Goal: Task Accomplishment & Management: Complete application form

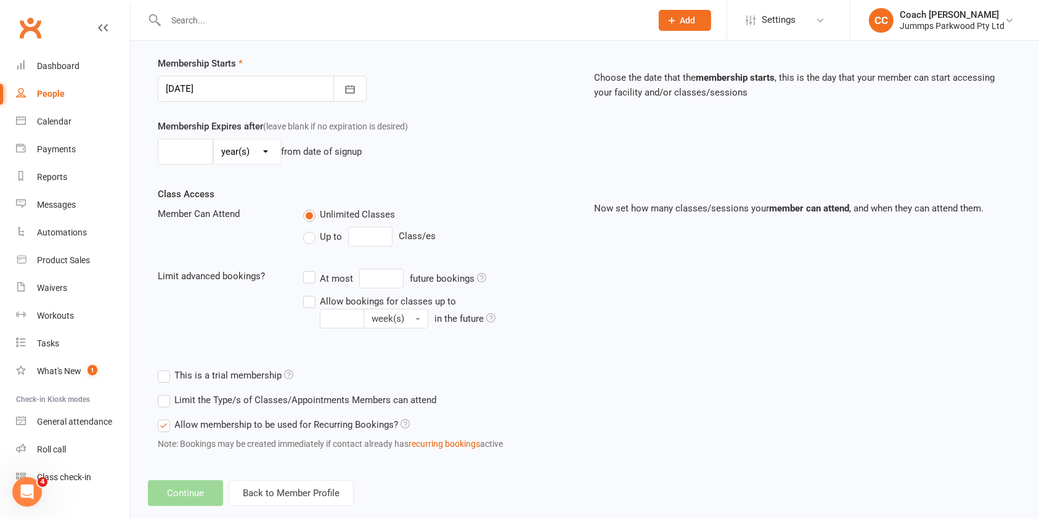
scroll to position [311, 0]
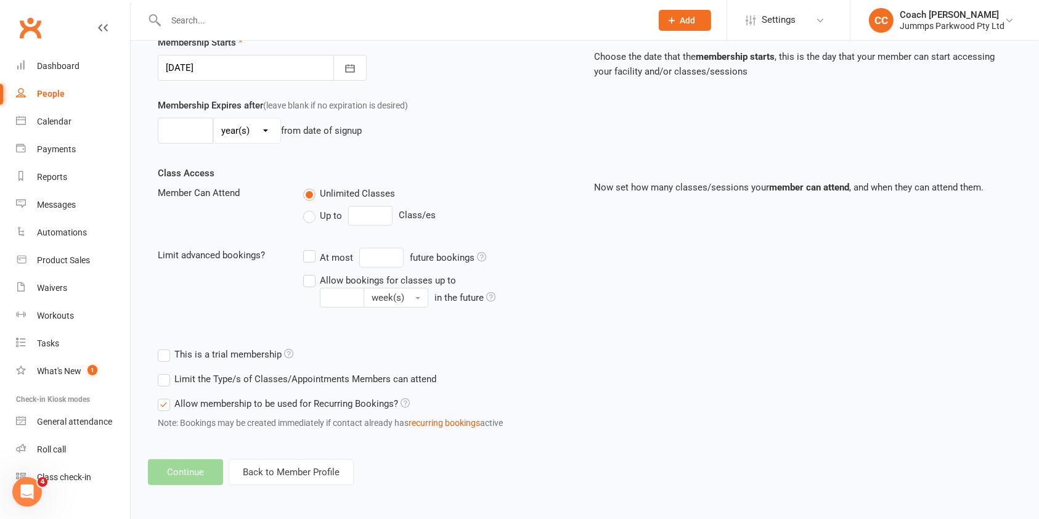
click at [284, 355] on icon at bounding box center [288, 353] width 9 height 9
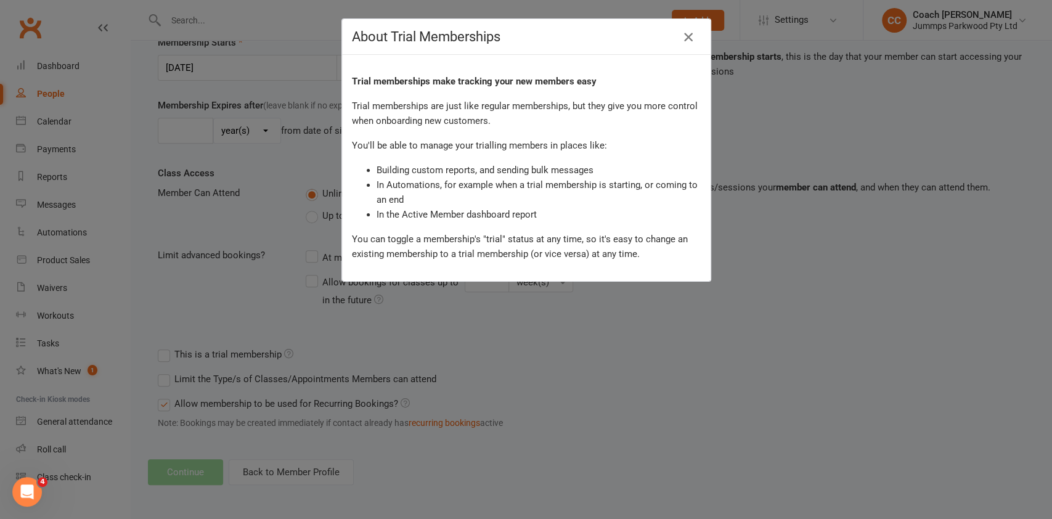
click at [683, 41] on icon "button" at bounding box center [688, 37] width 15 height 15
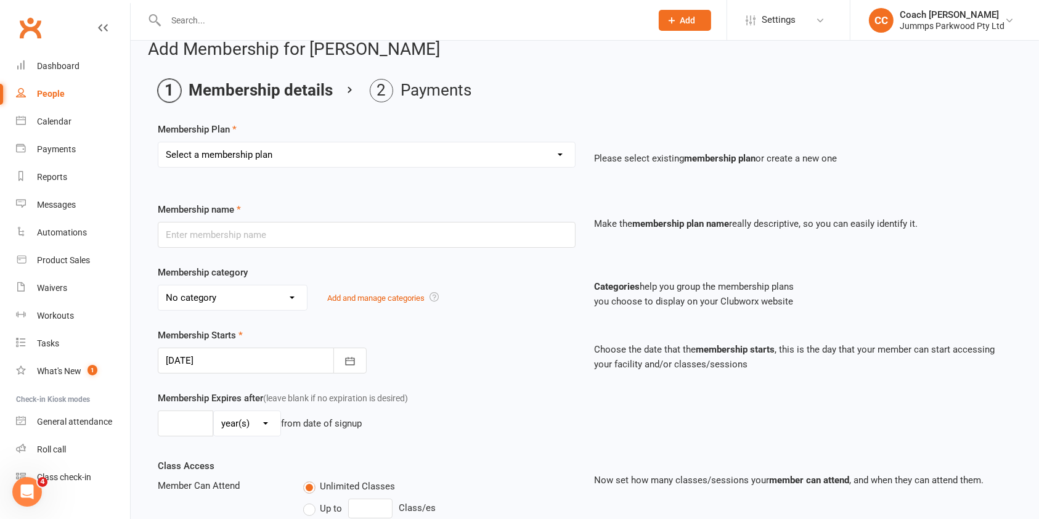
scroll to position [0, 0]
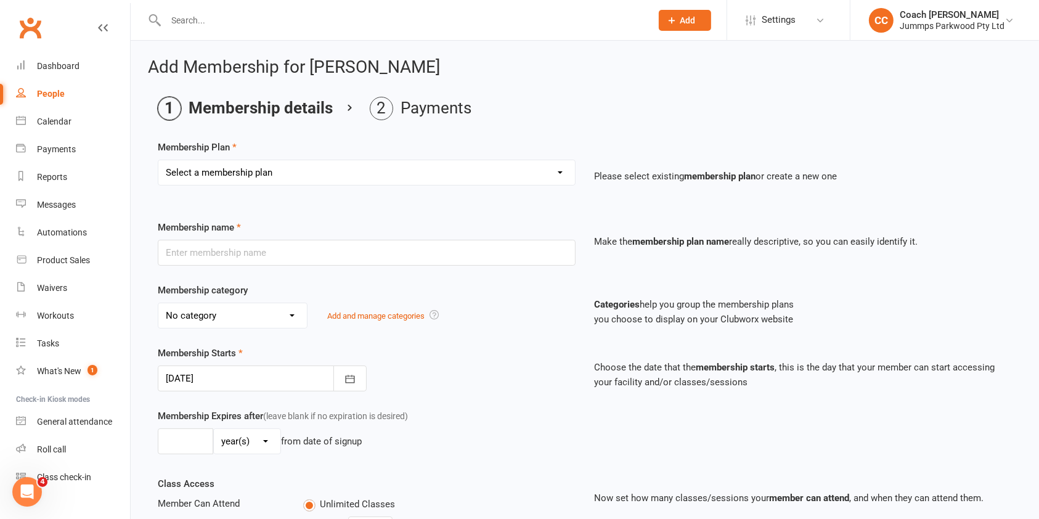
click at [564, 171] on select "Select a membership plan Create new Membership Plan Student Registration Fee - …" at bounding box center [366, 172] width 417 height 25
select select "5"
click at [158, 160] on select "Select a membership plan Create new Membership Plan Student Registration Fee - …" at bounding box center [366, 172] width 417 height 25
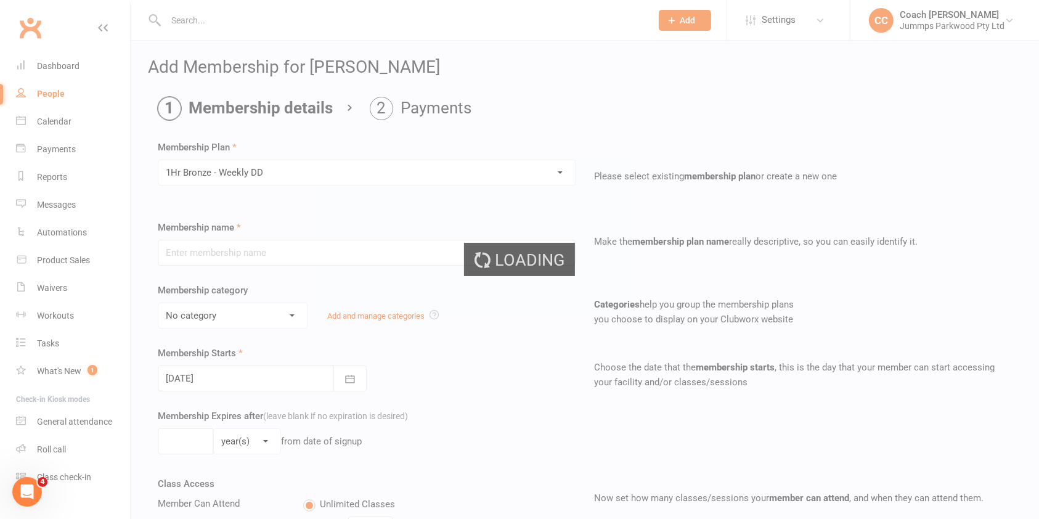
type input "1Hr Bronze - Weekly DD"
select select "12"
type input "10"
select select "1"
type input "10"
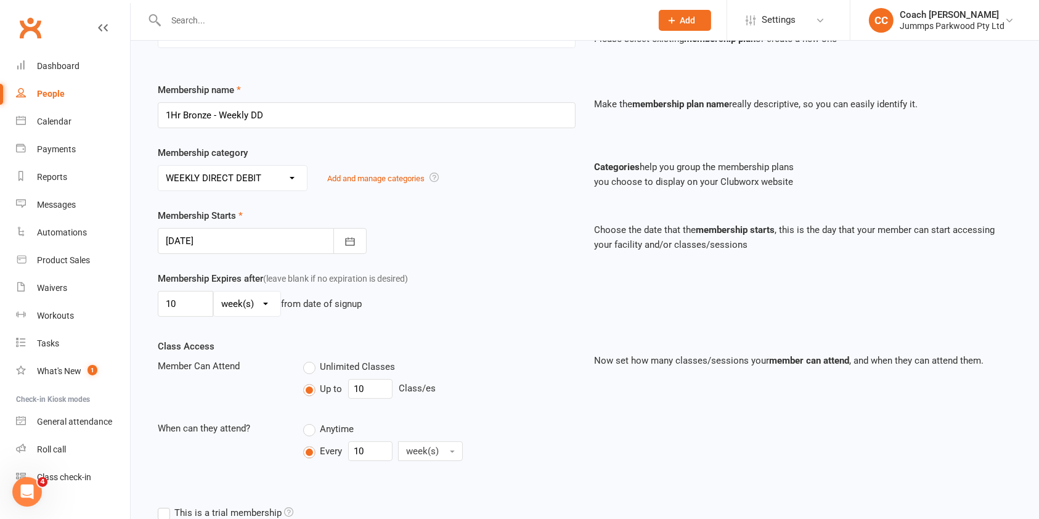
scroll to position [153, 0]
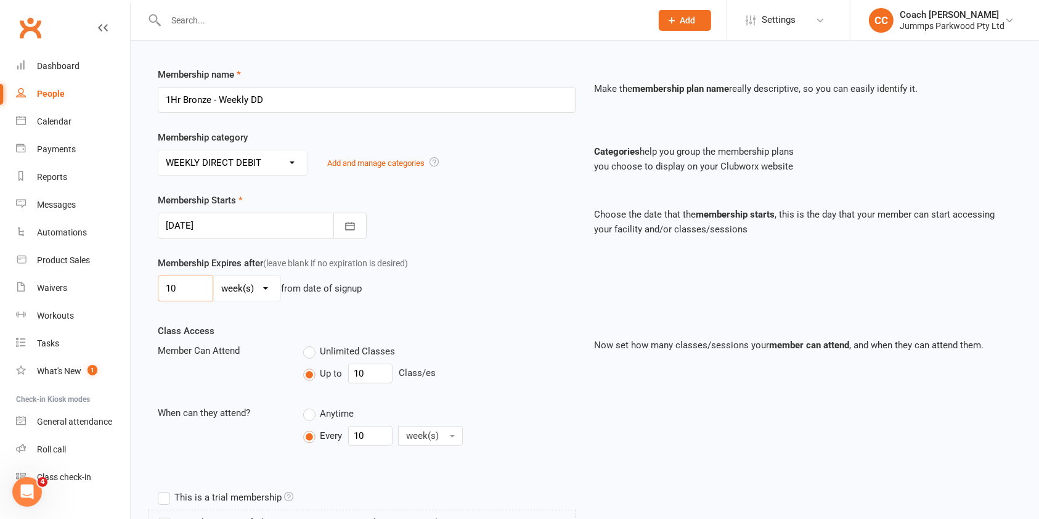
click at [177, 293] on input "10" at bounding box center [185, 289] width 55 height 26
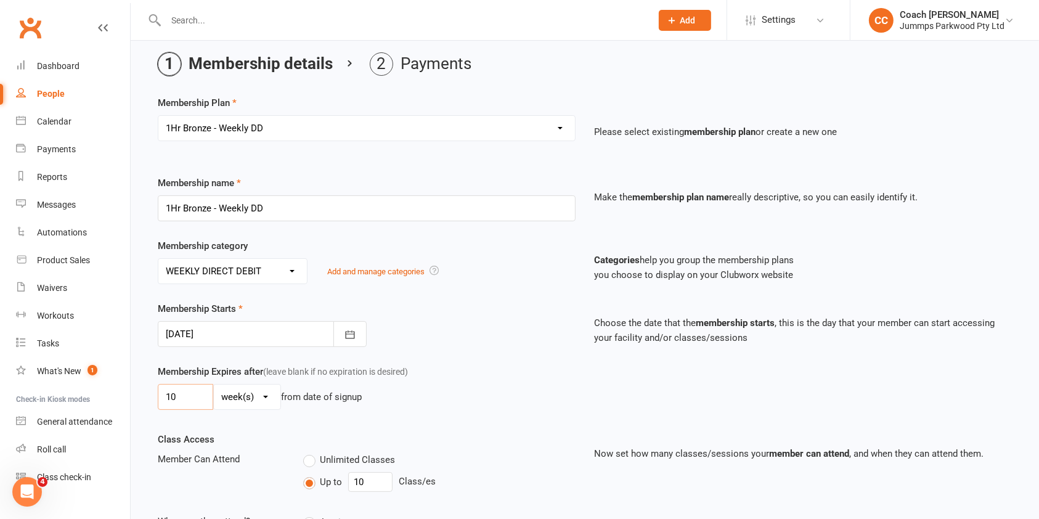
scroll to position [0, 0]
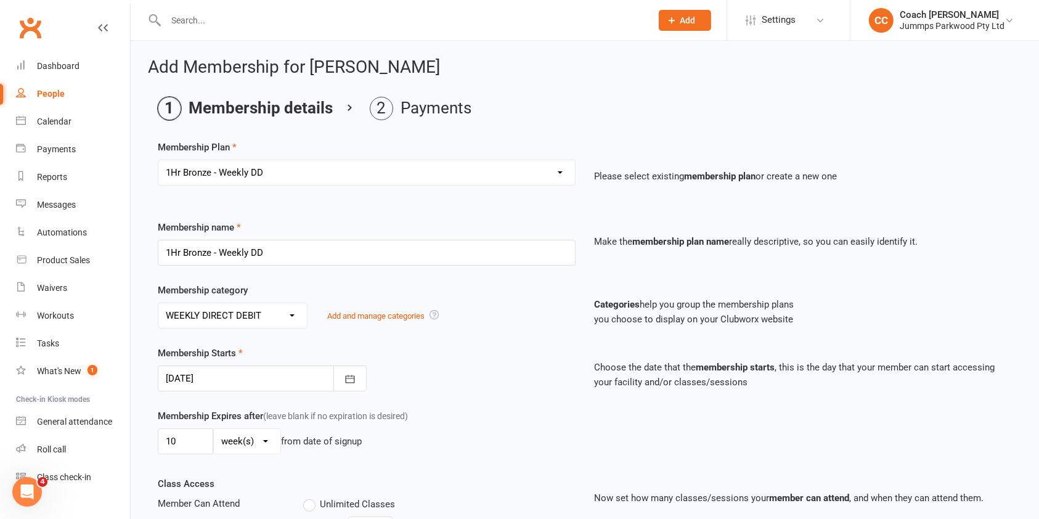
click at [536, 173] on select "Select a membership plan Create new Membership Plan Student Registration Fee - …" at bounding box center [366, 172] width 417 height 25
select select "2"
click at [158, 160] on select "Select a membership plan Create new Membership Plan Student Registration Fee - …" at bounding box center [366, 172] width 417 height 25
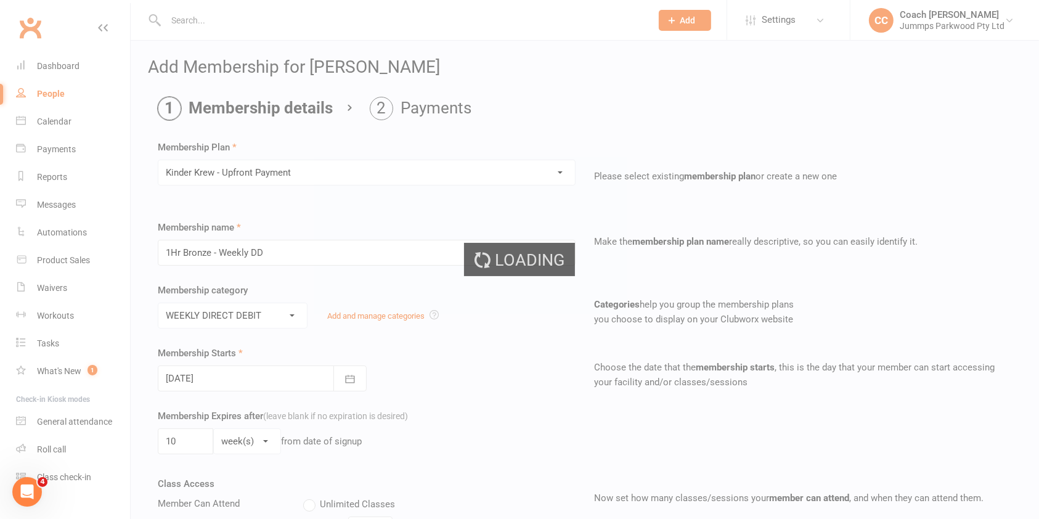
type input "Kinder Krew - Upfront Payment"
select select "10"
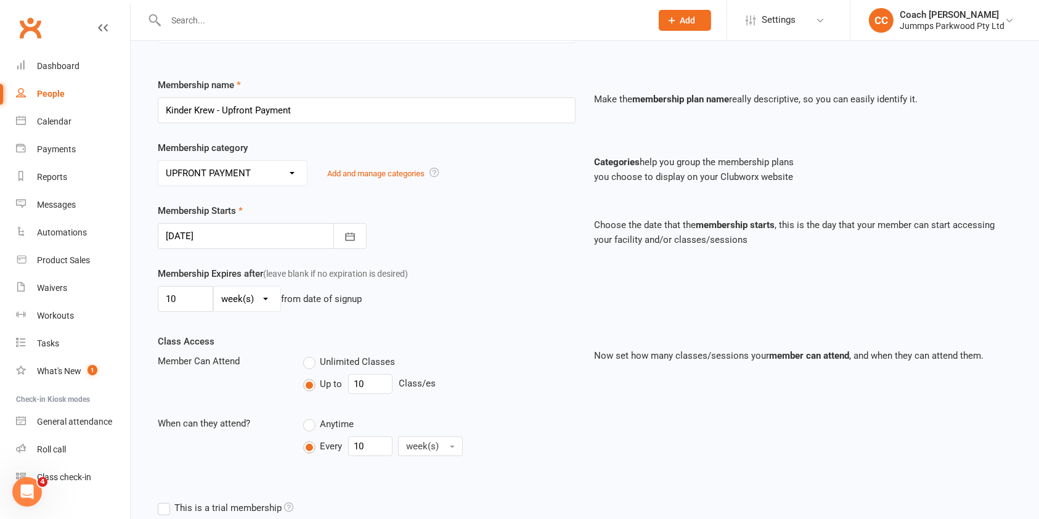
scroll to position [144, 0]
click at [355, 236] on icon "button" at bounding box center [350, 235] width 12 height 12
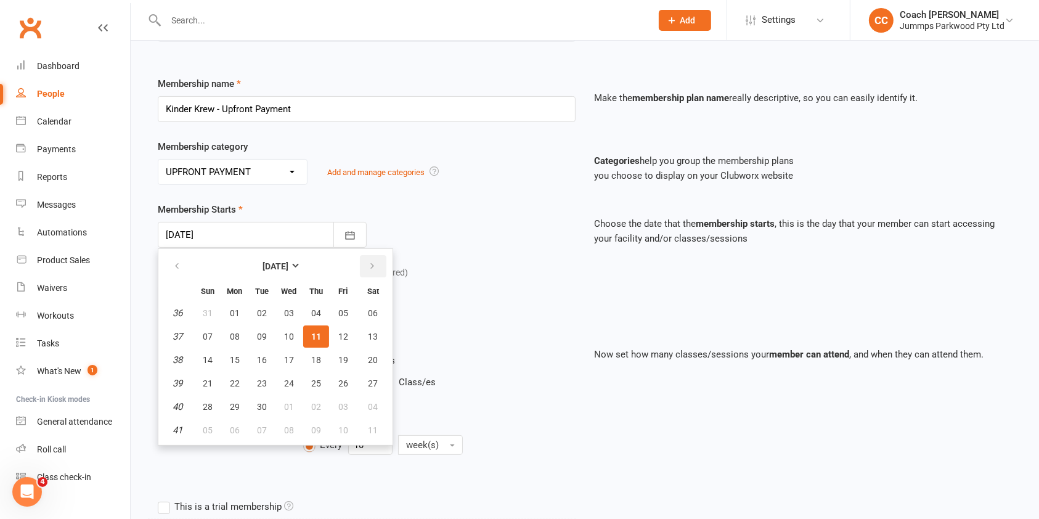
click at [370, 264] on icon "button" at bounding box center [372, 266] width 9 height 10
click at [232, 335] on span "06" at bounding box center [235, 337] width 10 height 10
type input "[DATE]"
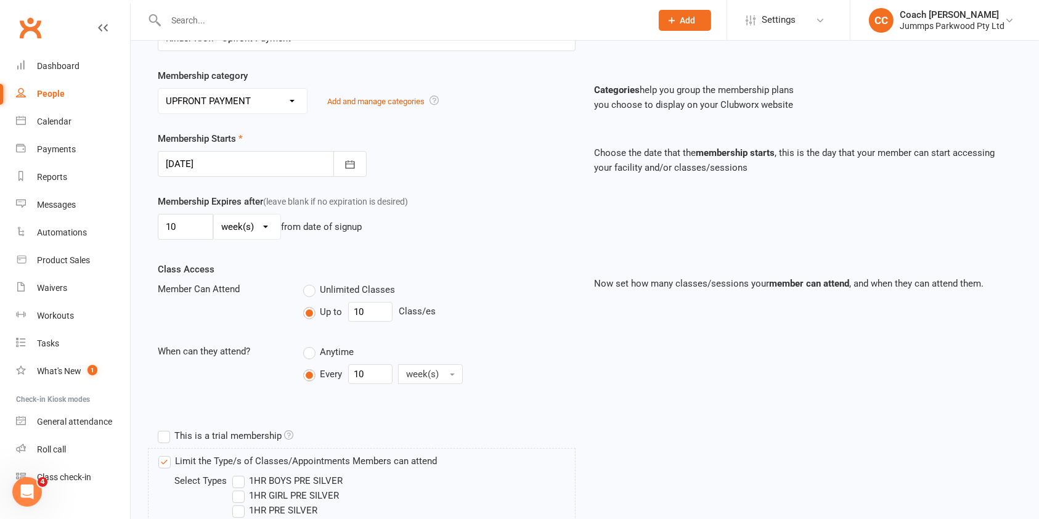
scroll to position [221, 0]
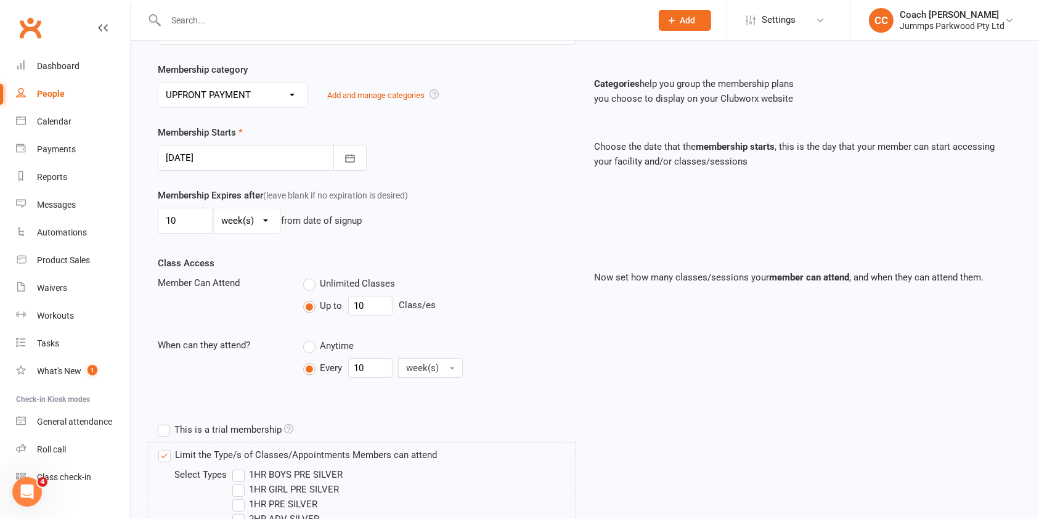
click at [170, 430] on label "This is a trial membership" at bounding box center [226, 429] width 136 height 15
click at [166, 422] on input "This is a trial membership" at bounding box center [162, 422] width 8 height 0
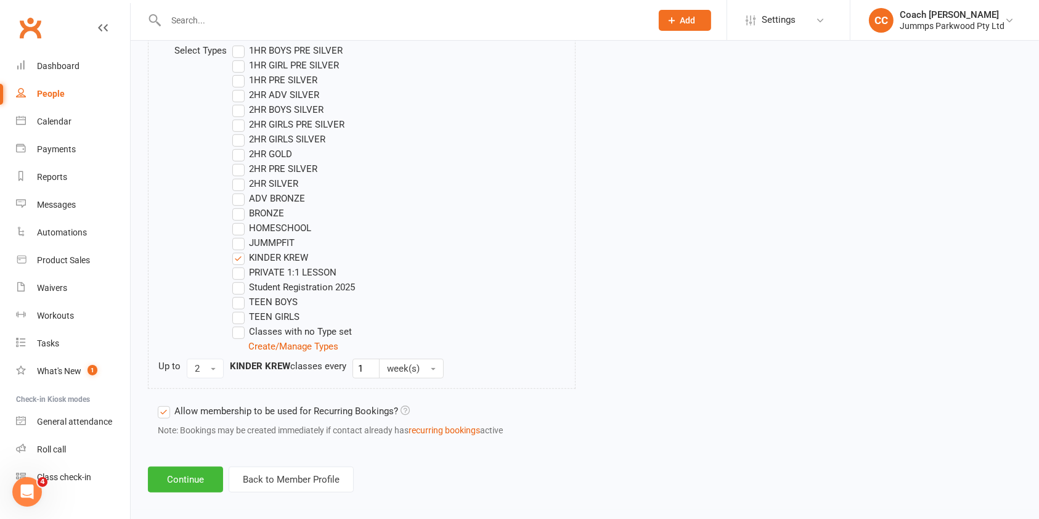
scroll to position [652, 0]
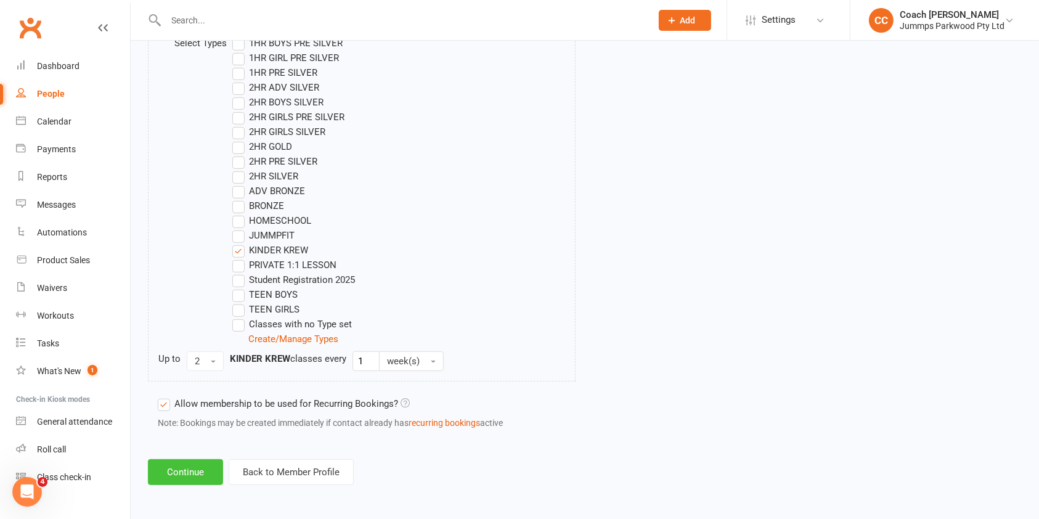
click at [195, 470] on button "Continue" at bounding box center [185, 472] width 75 height 26
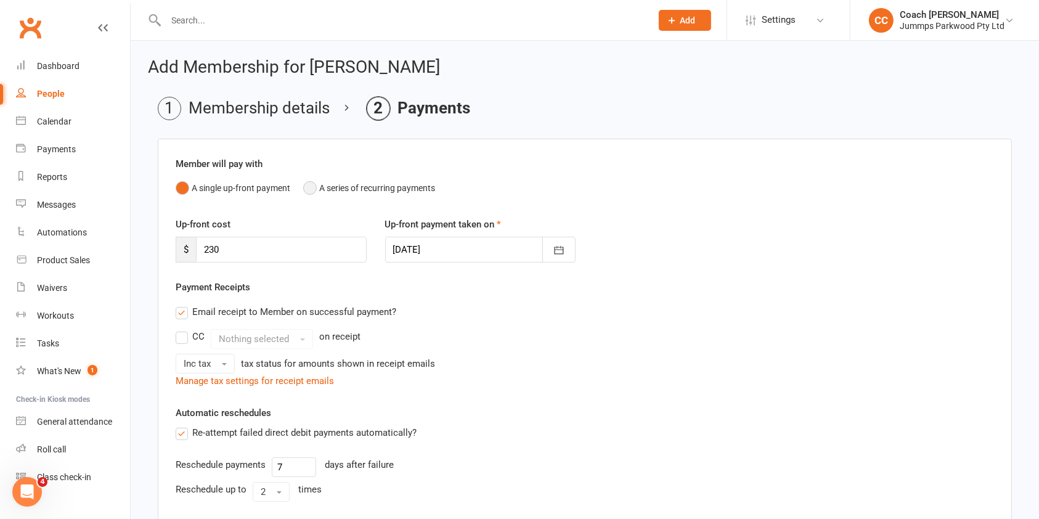
click at [314, 187] on button "A series of recurring payments" at bounding box center [369, 187] width 132 height 23
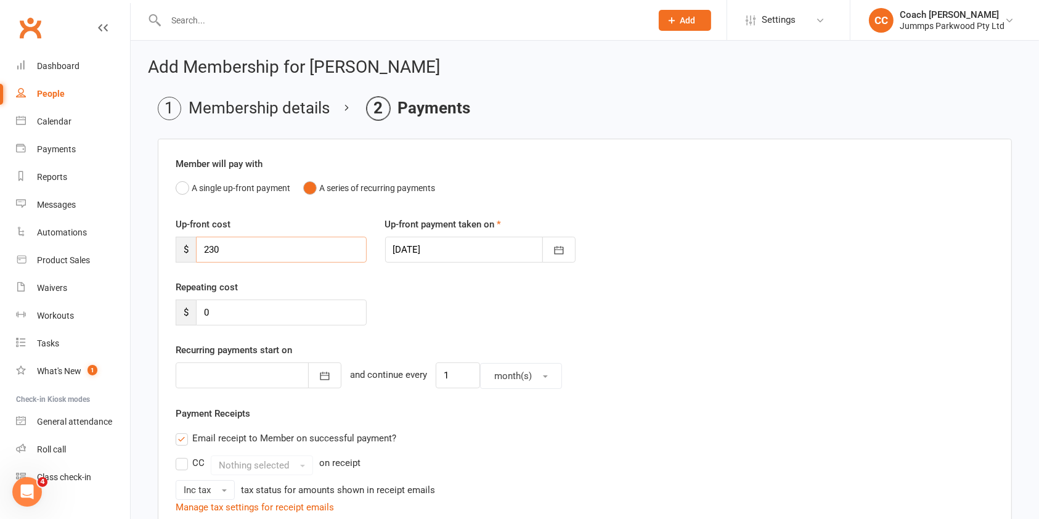
click at [240, 250] on input "230" at bounding box center [281, 250] width 171 height 26
type input "23"
click at [560, 255] on icon "button" at bounding box center [559, 250] width 12 height 12
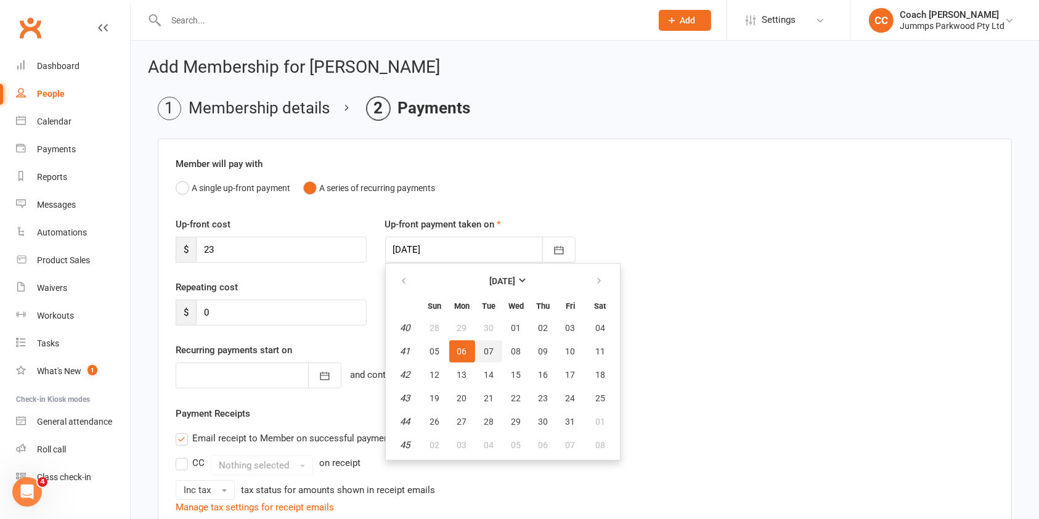
click at [485, 350] on span "07" at bounding box center [490, 351] width 10 height 10
type input "[DATE]"
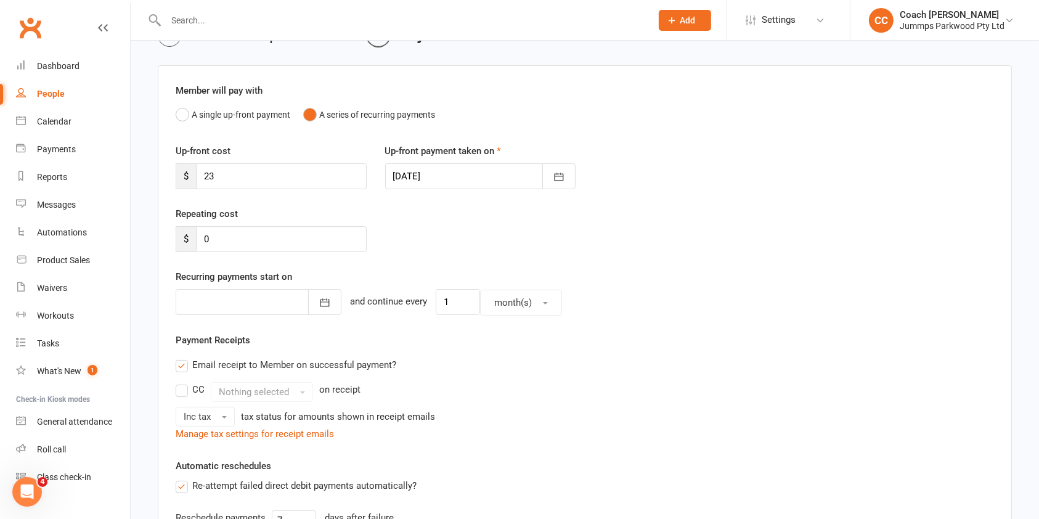
scroll to position [83, 0]
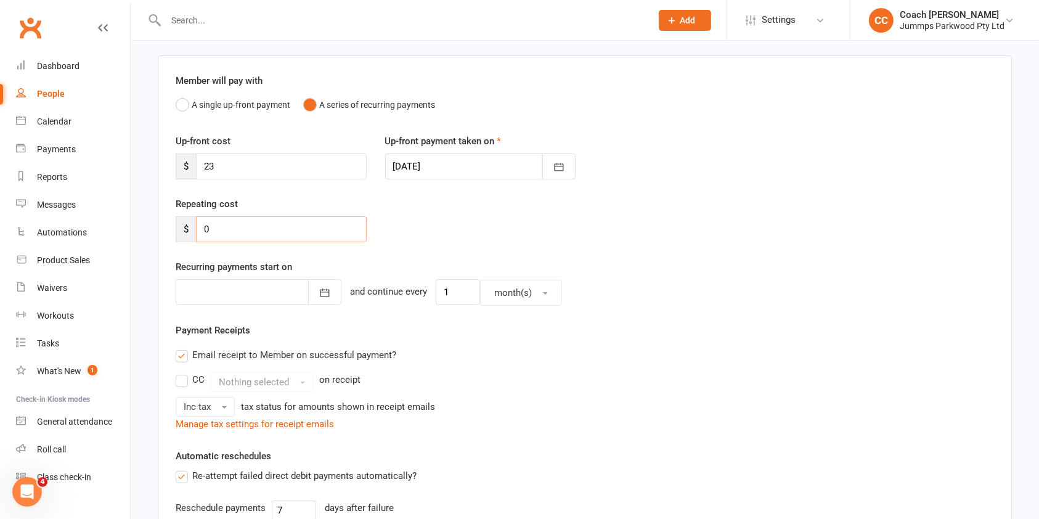
click at [232, 228] on input "0" at bounding box center [281, 229] width 171 height 26
type input "23"
click at [323, 294] on button "button" at bounding box center [324, 292] width 33 height 26
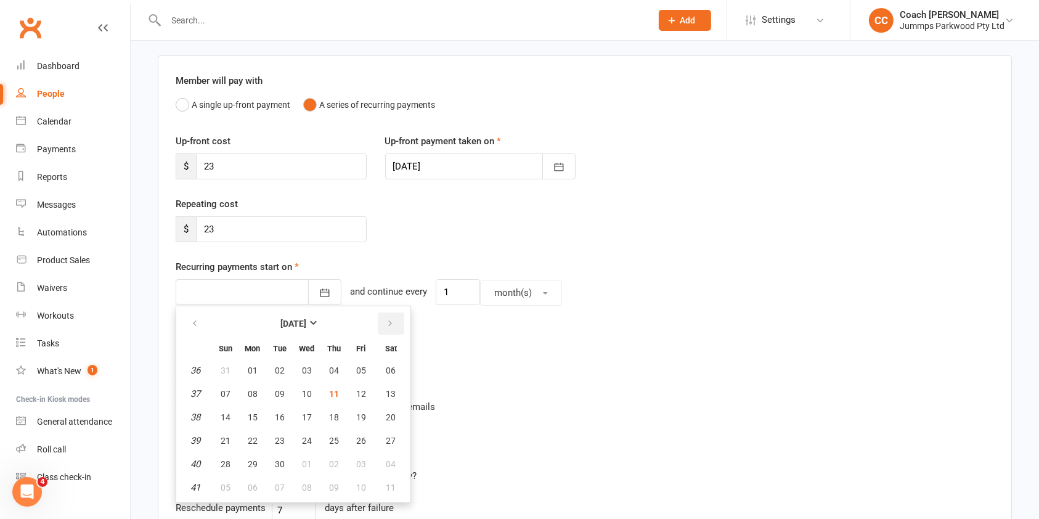
click at [386, 319] on icon "button" at bounding box center [390, 324] width 9 height 10
click at [332, 416] on span "16" at bounding box center [334, 417] width 10 height 10
type input "[DATE]"
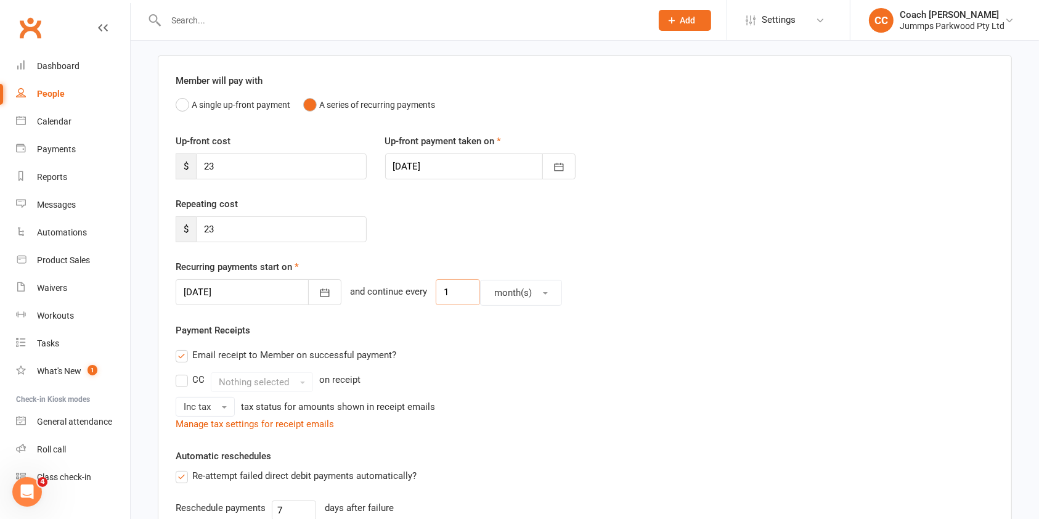
click at [454, 294] on input "1" at bounding box center [458, 292] width 44 height 26
click at [543, 292] on span "button" at bounding box center [545, 293] width 5 height 2
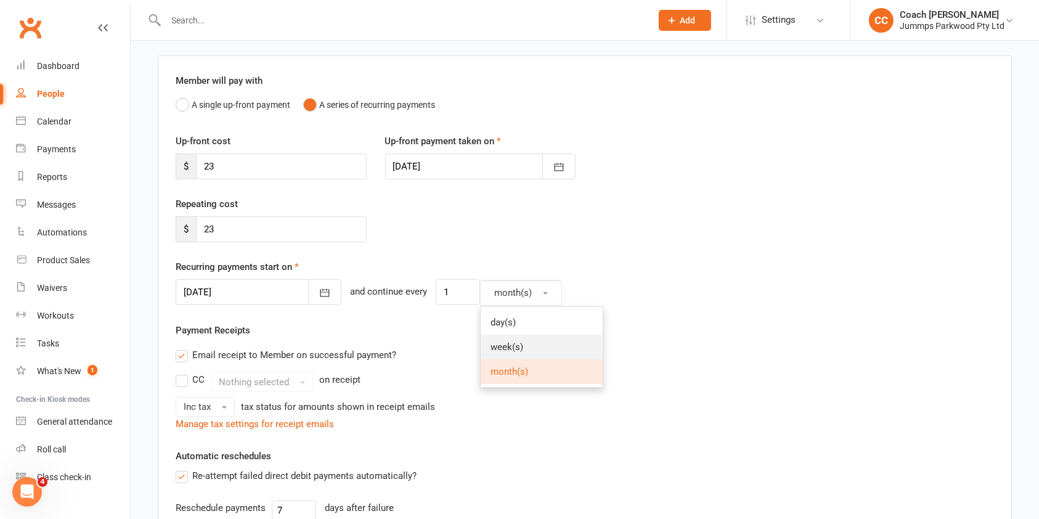
click at [526, 347] on link "week(s)" at bounding box center [542, 347] width 122 height 25
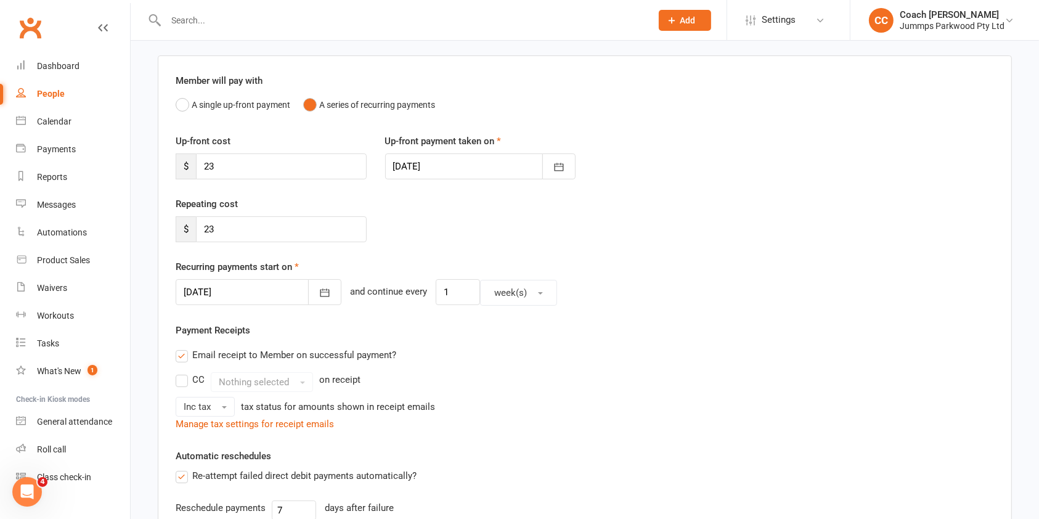
click at [650, 395] on div "CC Nothing selected on receipt Inc tax tax status for amounts shown in receipt …" at bounding box center [585, 394] width 819 height 44
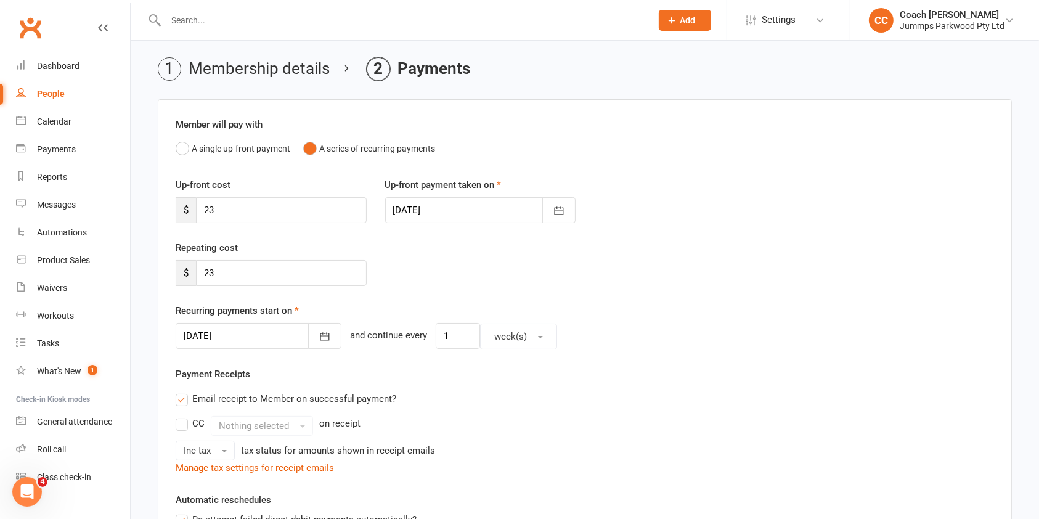
scroll to position [0, 0]
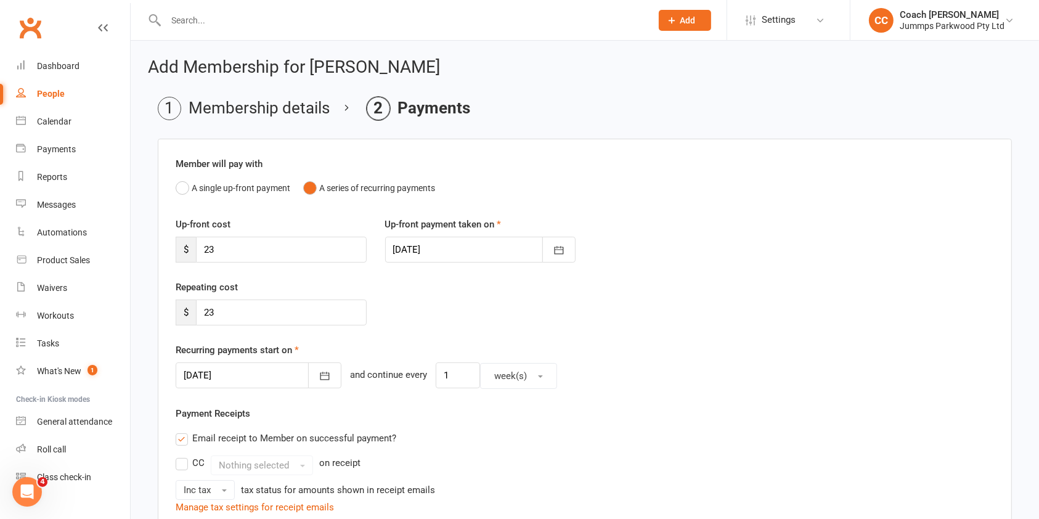
click at [254, 104] on li "Membership details" at bounding box center [244, 108] width 172 height 23
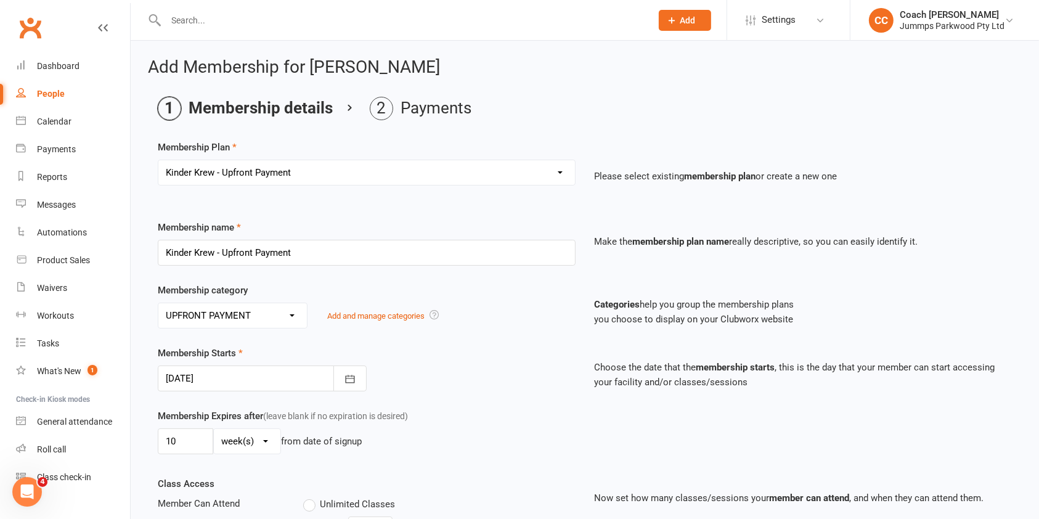
click at [317, 171] on select "Select a membership plan Create new Membership Plan Student Registration Fee - …" at bounding box center [366, 172] width 417 height 25
click at [391, 252] on input "Kinder Krew - Upfront Payment" at bounding box center [367, 253] width 418 height 26
click at [519, 354] on div "Membership Starts [DATE] [DATE] Sun Mon Tue Wed Thu Fri Sat 40 28 29 30 01 02 0…" at bounding box center [367, 369] width 437 height 46
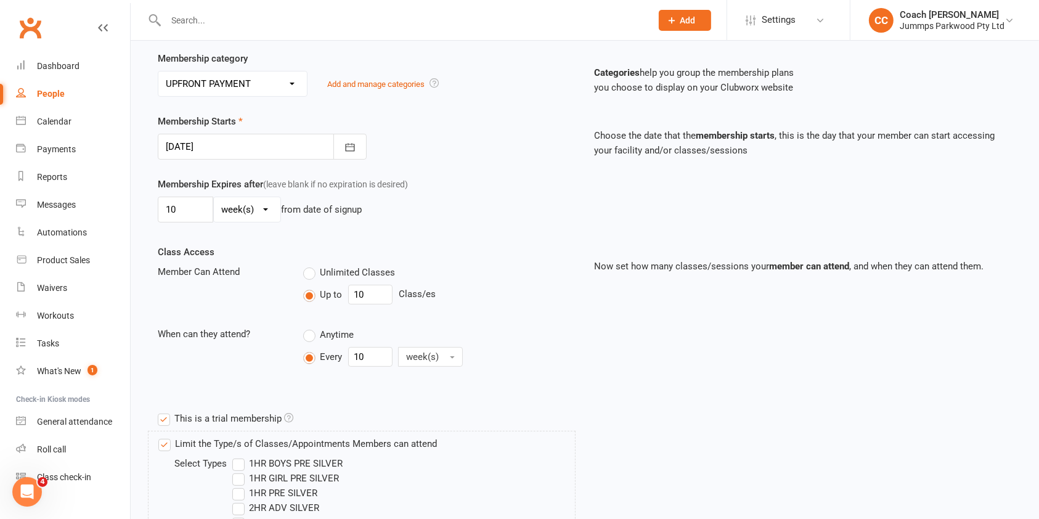
scroll to position [652, 0]
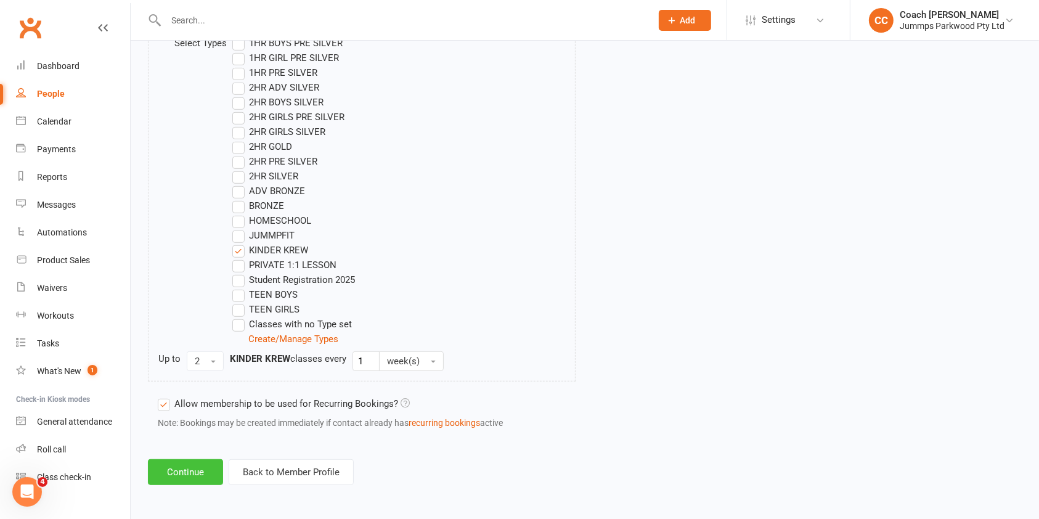
click at [194, 472] on button "Continue" at bounding box center [185, 472] width 75 height 26
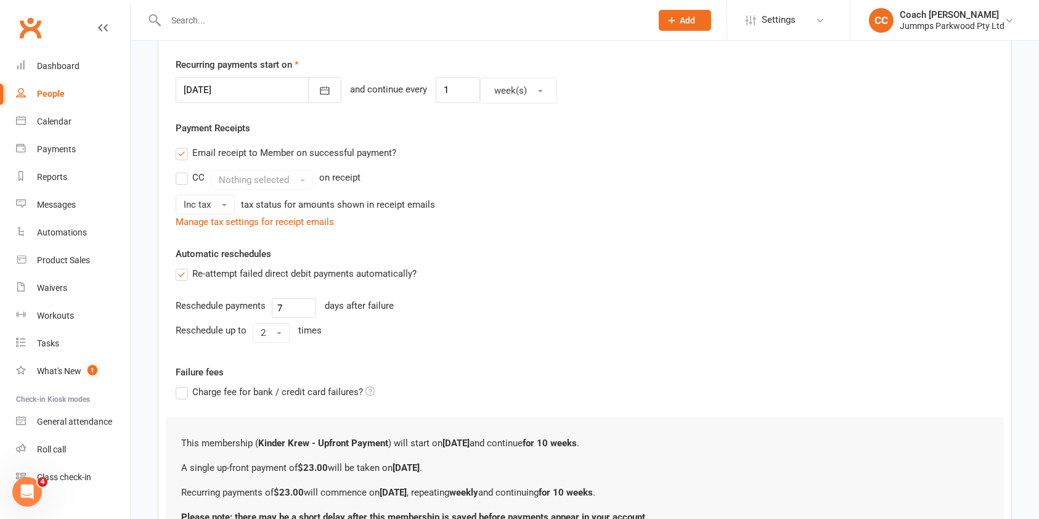
scroll to position [401, 0]
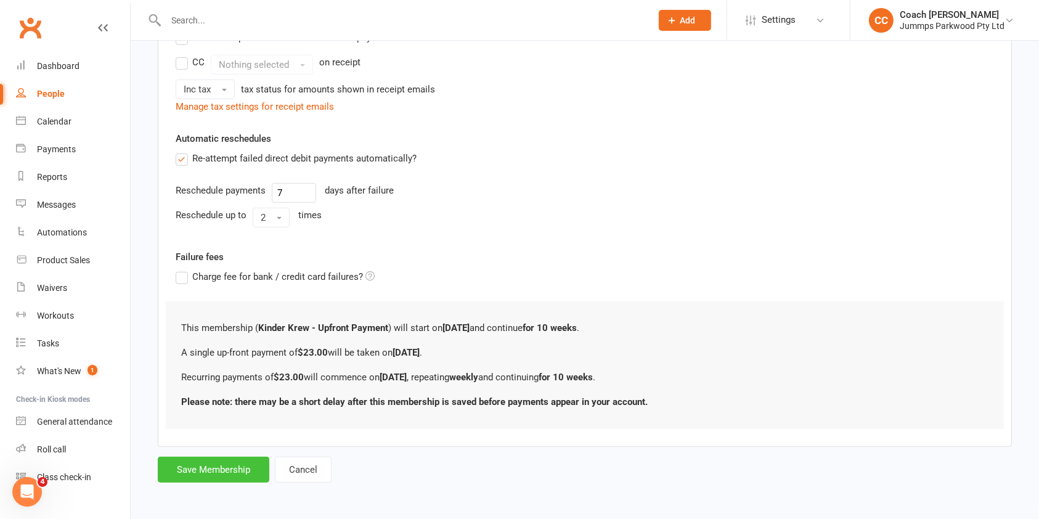
click at [207, 469] on button "Save Membership" at bounding box center [214, 470] width 112 height 26
click at [212, 470] on form "Member will pay with A single up-front payment A series of recurring payments U…" at bounding box center [585, 110] width 855 height 745
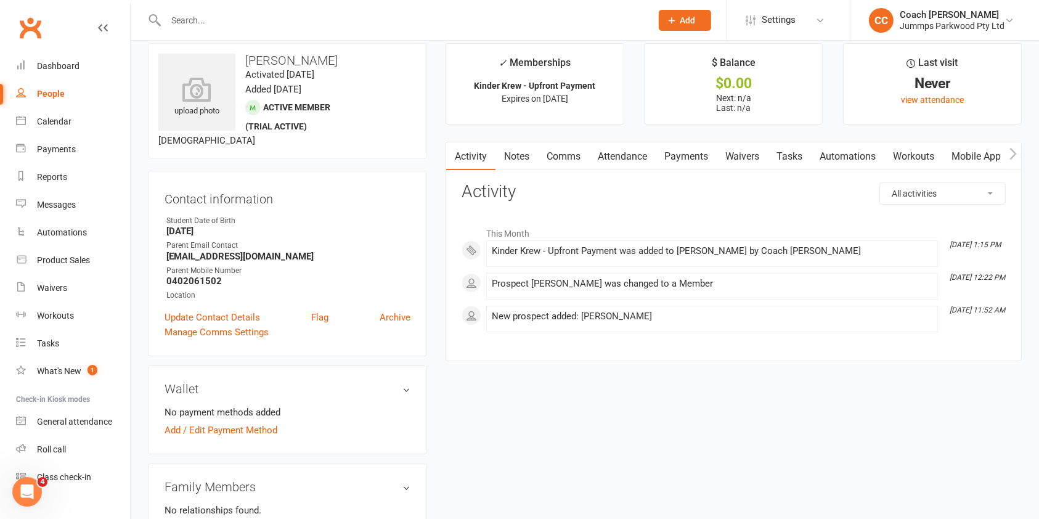
scroll to position [15, 0]
click at [638, 155] on link "Attendance" at bounding box center [622, 156] width 67 height 28
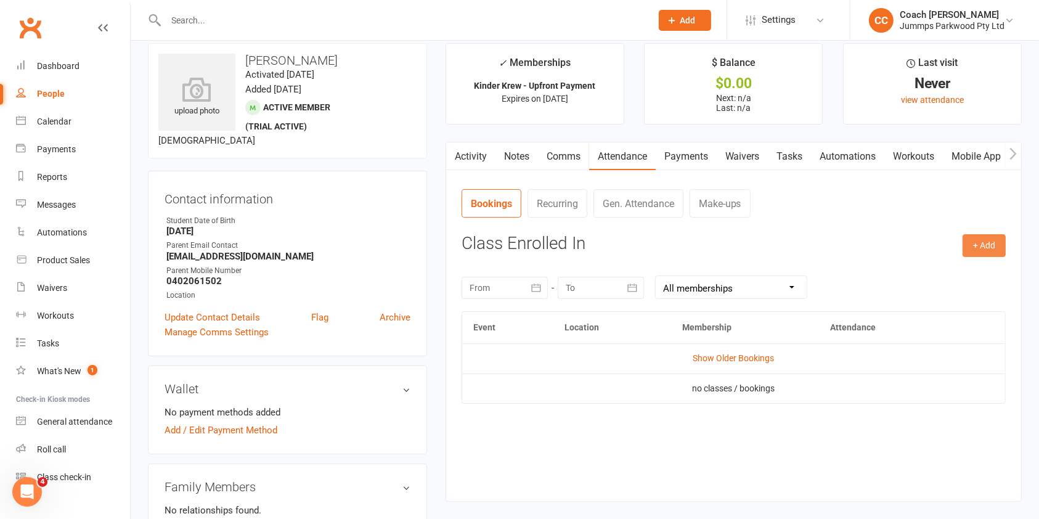
click at [998, 242] on button "+ Add" at bounding box center [984, 245] width 43 height 22
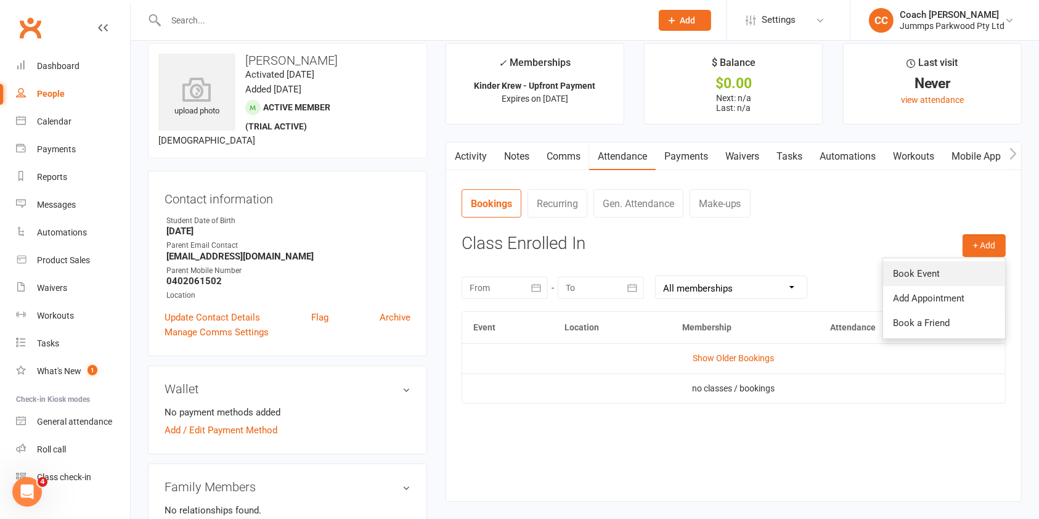
click at [949, 272] on link "Book Event" at bounding box center [944, 273] width 122 height 25
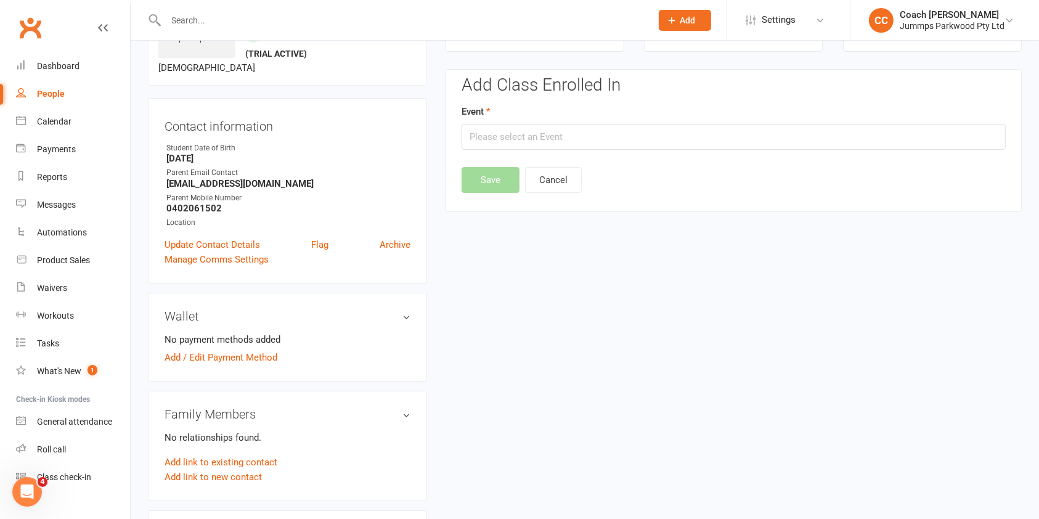
scroll to position [94, 0]
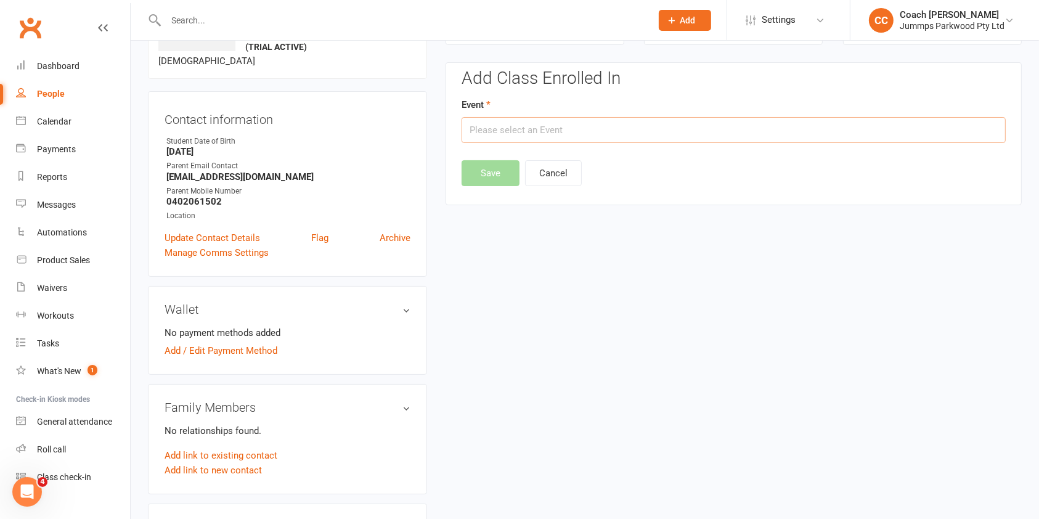
click at [640, 124] on input "text" at bounding box center [734, 130] width 544 height 26
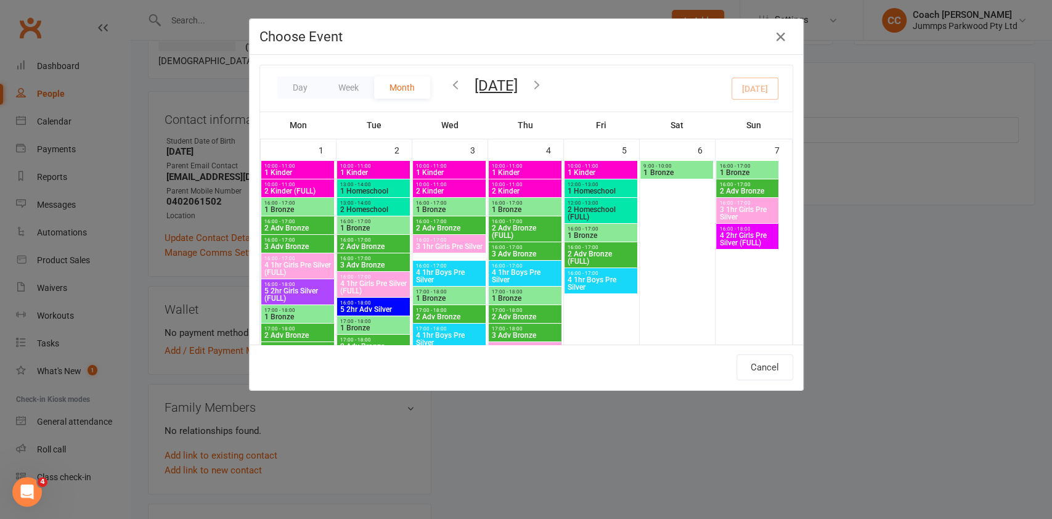
click at [544, 82] on icon "button" at bounding box center [537, 85] width 14 height 14
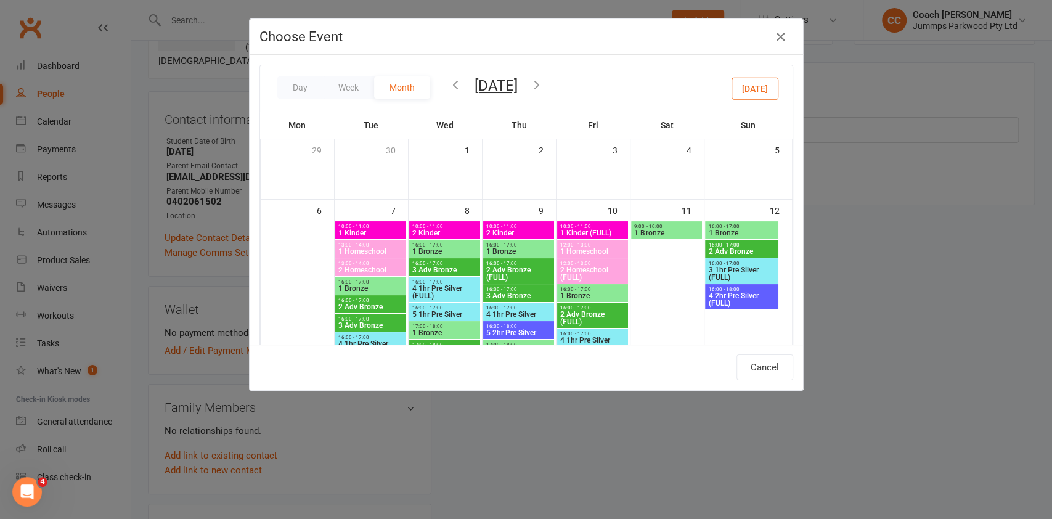
click at [365, 227] on span "10:00 - 11:00" at bounding box center [371, 227] width 66 height 6
type input "1 Kinder - [DATE] 10:00:00 AM"
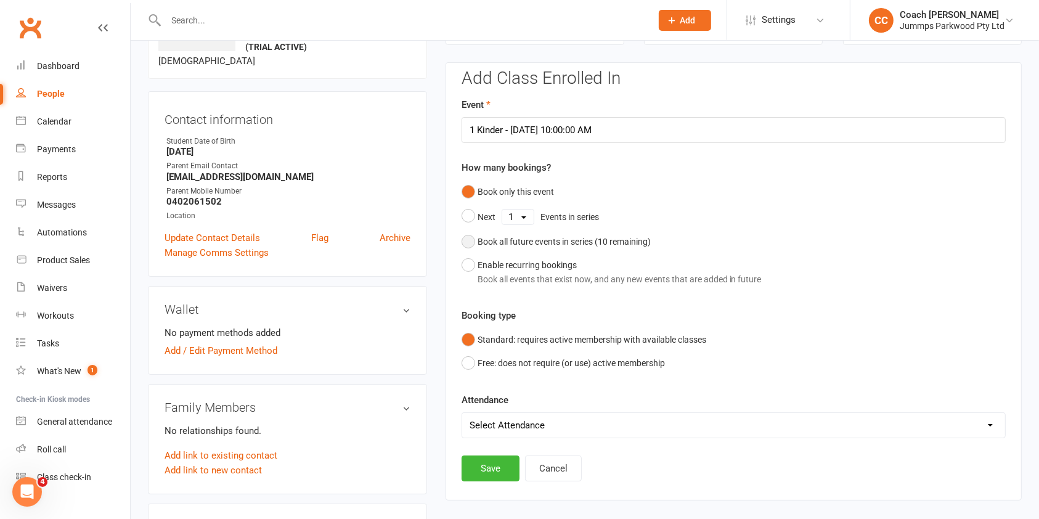
click at [474, 241] on button "Book all future events in series ( 10 remaining)" at bounding box center [556, 241] width 189 height 23
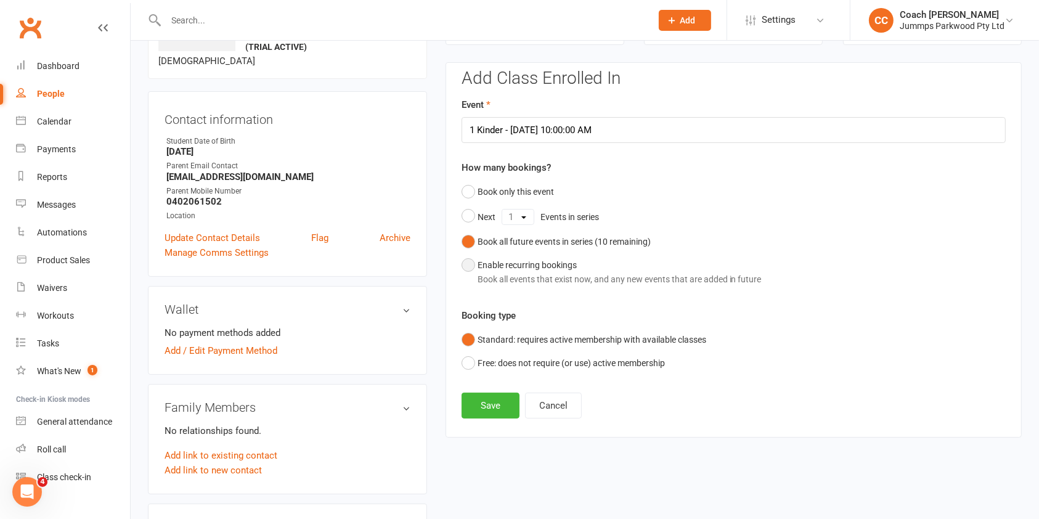
click at [473, 268] on button "Enable recurring bookings Book all events that exist now, and any new events th…" at bounding box center [612, 272] width 300 height 38
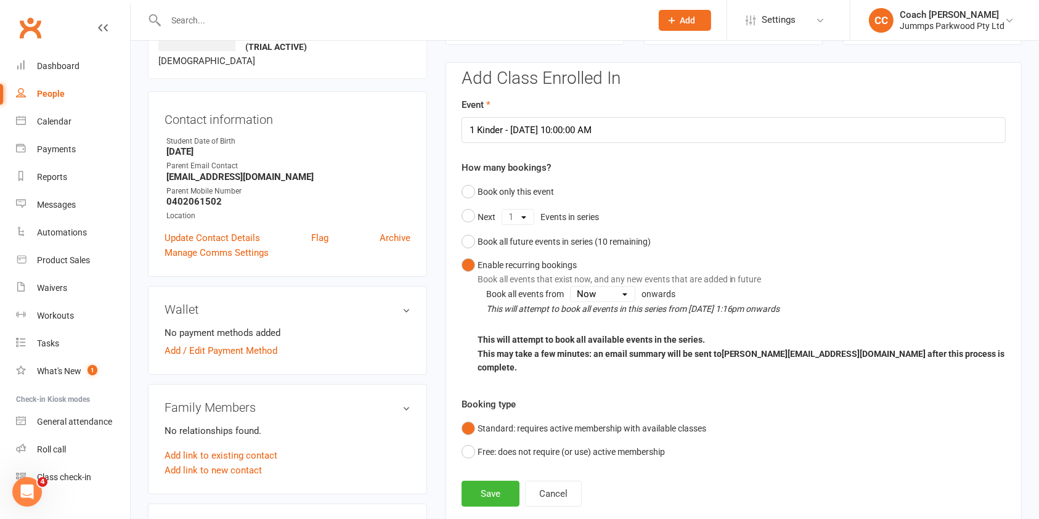
click at [625, 293] on select "This event Now" at bounding box center [603, 294] width 64 height 15
select select "book_from_current_event"
click at [571, 287] on select "This event Now" at bounding box center [603, 294] width 64 height 15
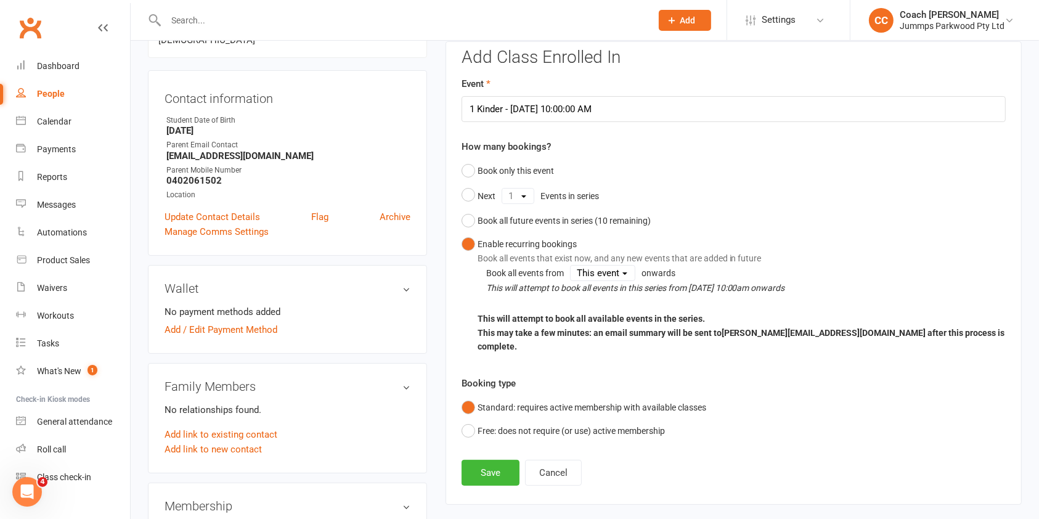
scroll to position [117, 0]
click at [494, 460] on button "Save" at bounding box center [491, 471] width 58 height 26
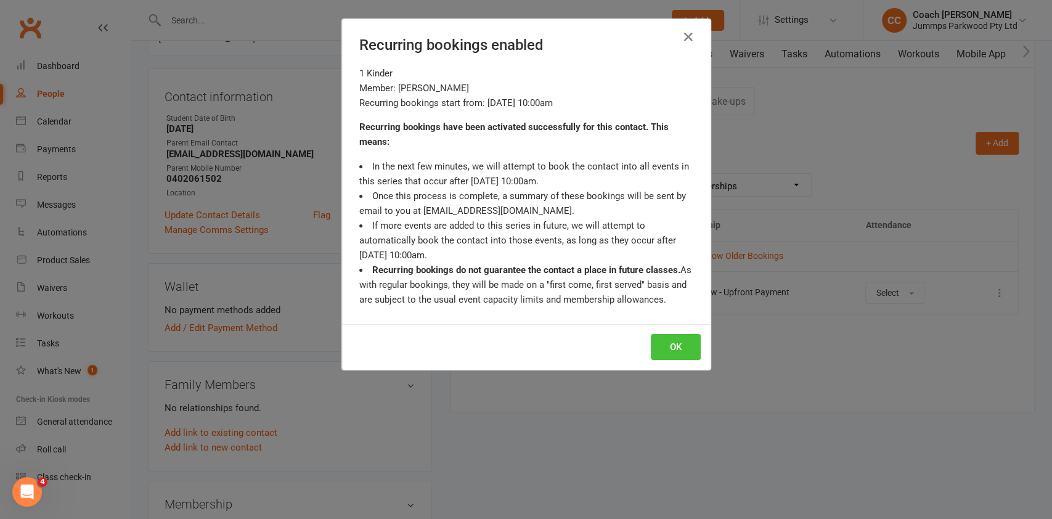
click at [670, 350] on button "OK" at bounding box center [676, 347] width 50 height 26
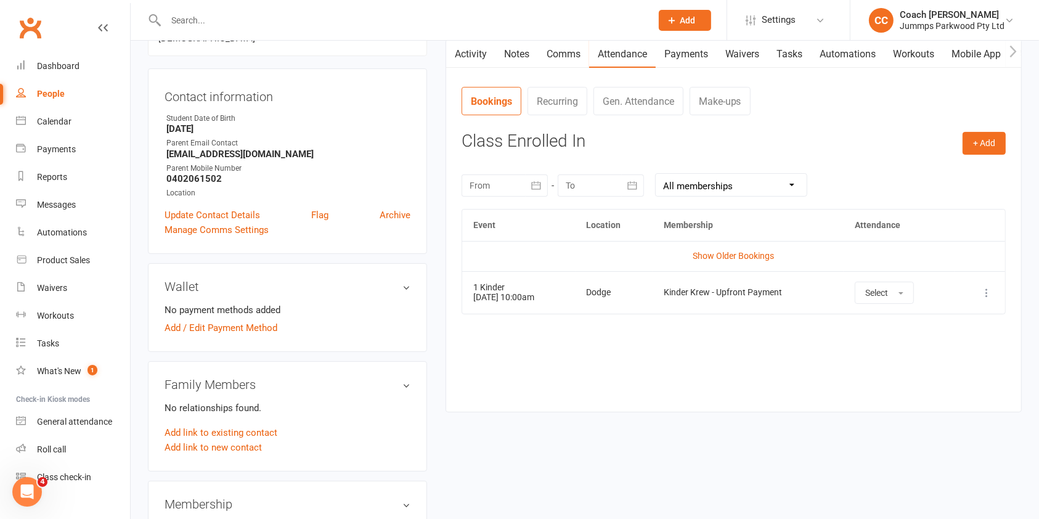
click at [553, 99] on link "Recurring" at bounding box center [558, 101] width 60 height 28
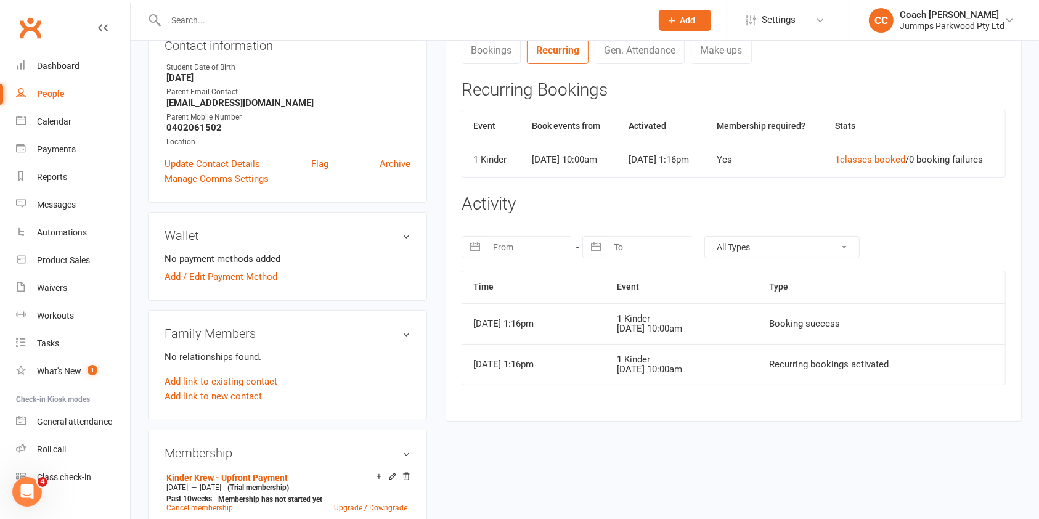
scroll to position [168, 0]
click at [493, 54] on link "Bookings" at bounding box center [491, 50] width 59 height 28
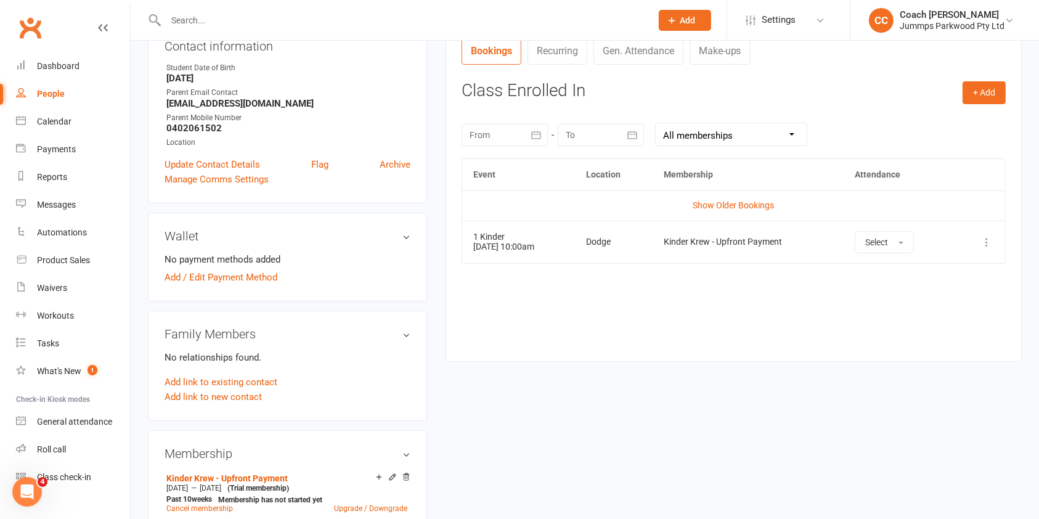
click at [991, 236] on icon at bounding box center [987, 242] width 12 height 12
click at [944, 316] on link "Remove booking" at bounding box center [933, 315] width 122 height 25
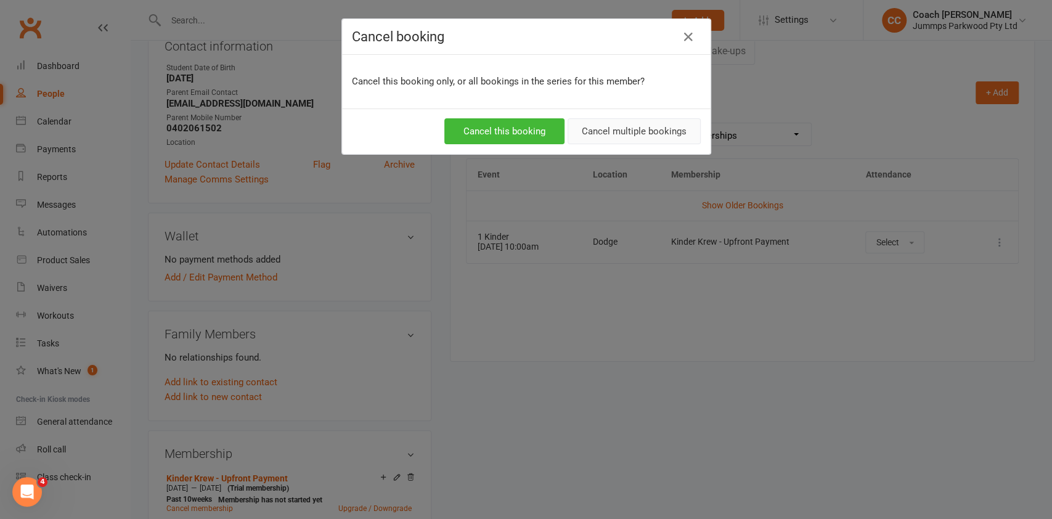
click at [634, 130] on button "Cancel multiple bookings" at bounding box center [634, 131] width 133 height 26
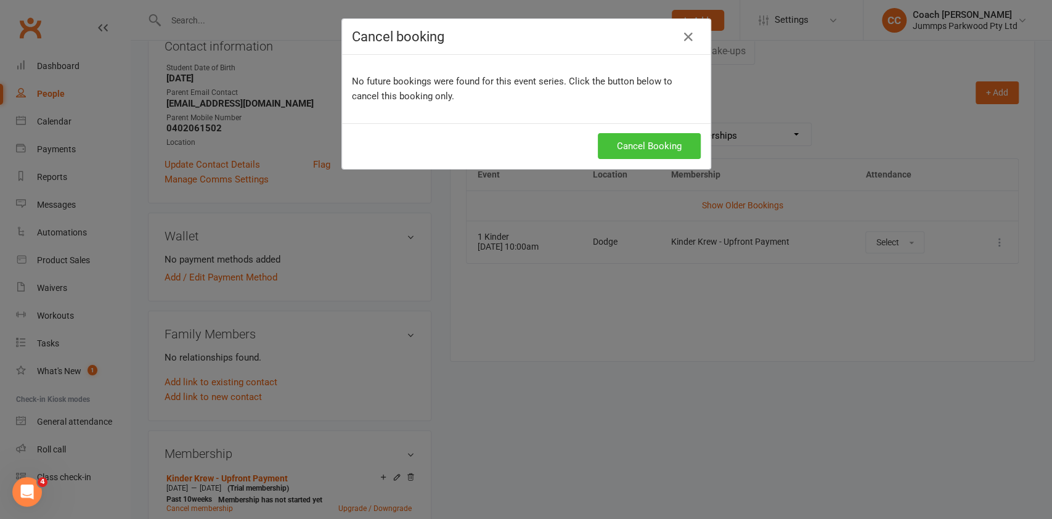
click at [636, 142] on button "Cancel Booking" at bounding box center [649, 146] width 103 height 26
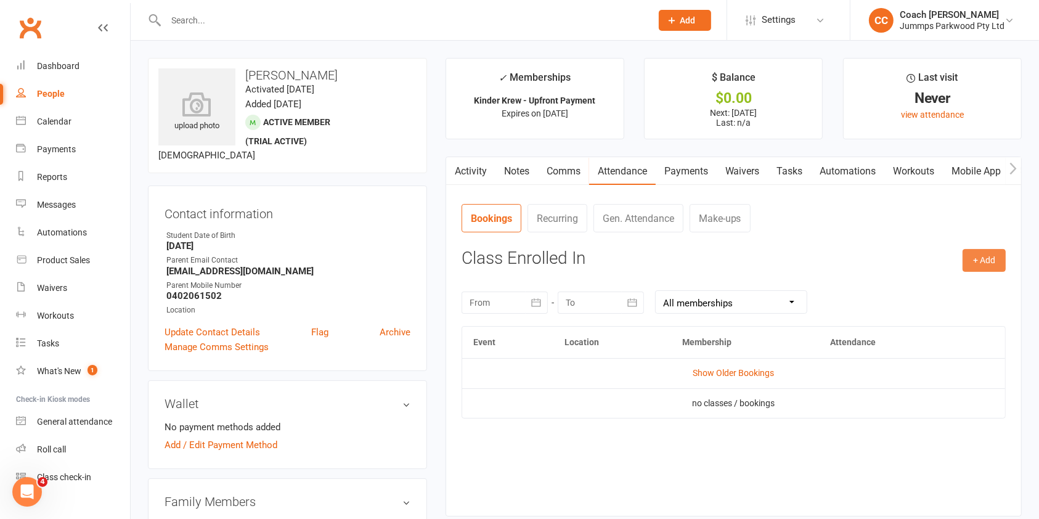
click at [983, 261] on button "+ Add" at bounding box center [984, 260] width 43 height 22
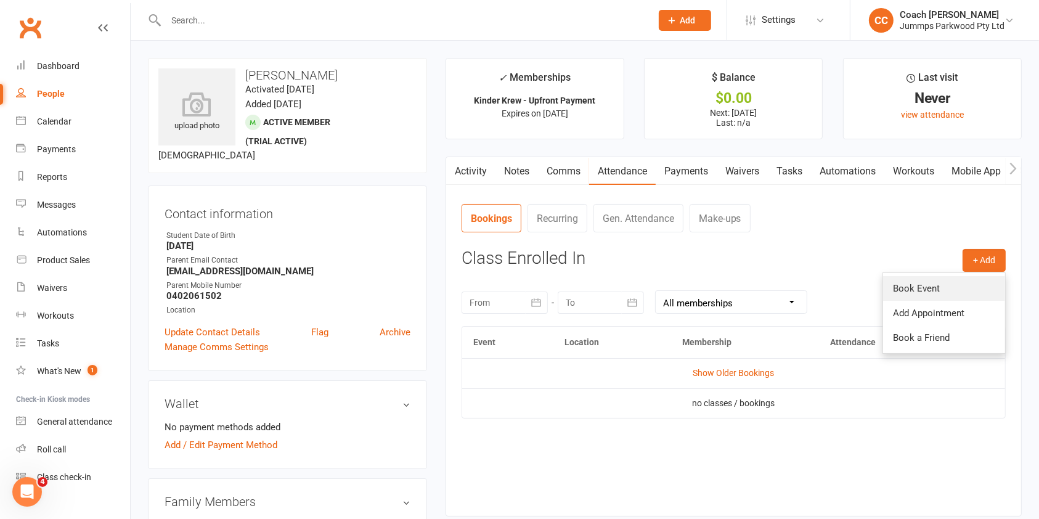
click at [927, 286] on link "Book Event" at bounding box center [944, 288] width 122 height 25
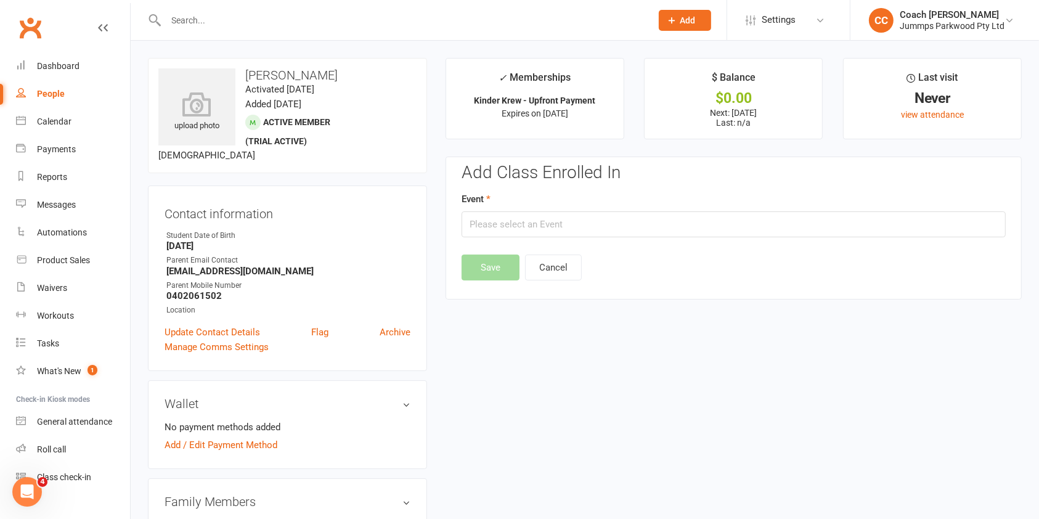
scroll to position [94, 0]
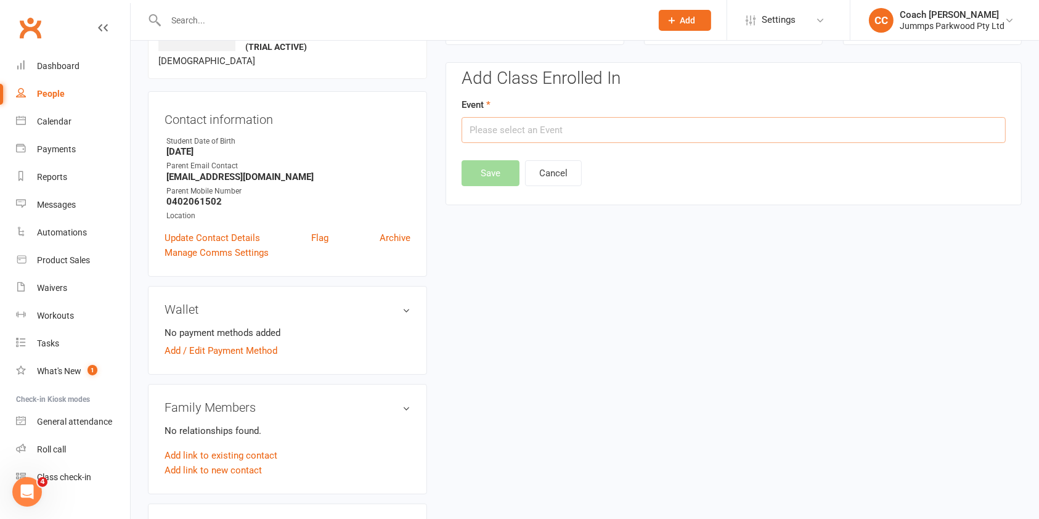
click at [698, 125] on input "text" at bounding box center [734, 130] width 544 height 26
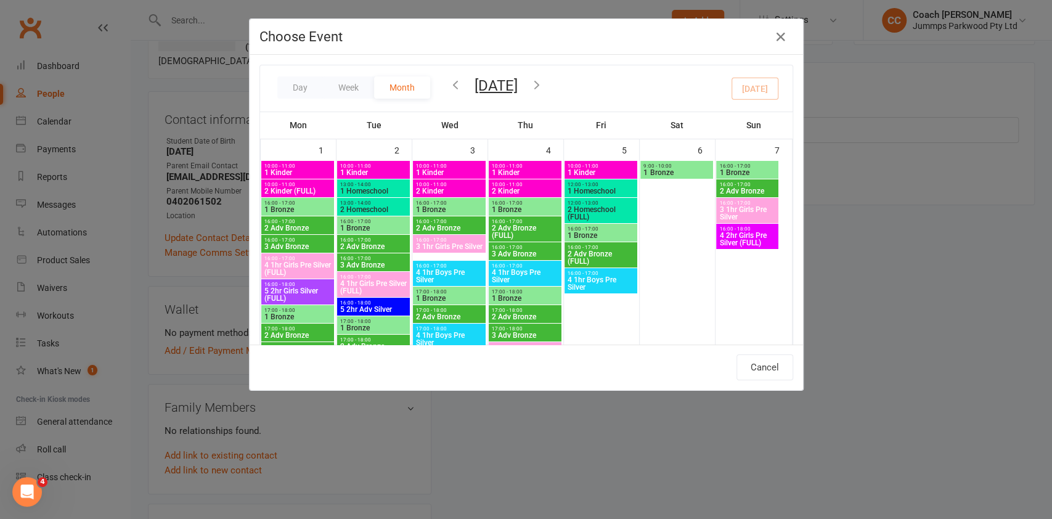
click at [544, 81] on icon "button" at bounding box center [537, 85] width 14 height 14
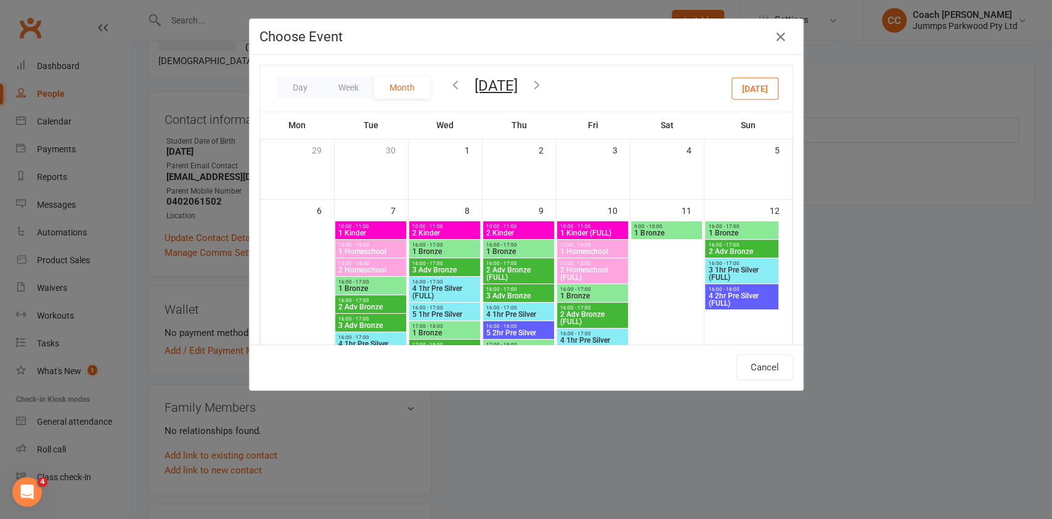
click at [368, 236] on span "1 Kinder" at bounding box center [371, 232] width 66 height 7
type input "1 Kinder - [DATE] 10:00:00 AM"
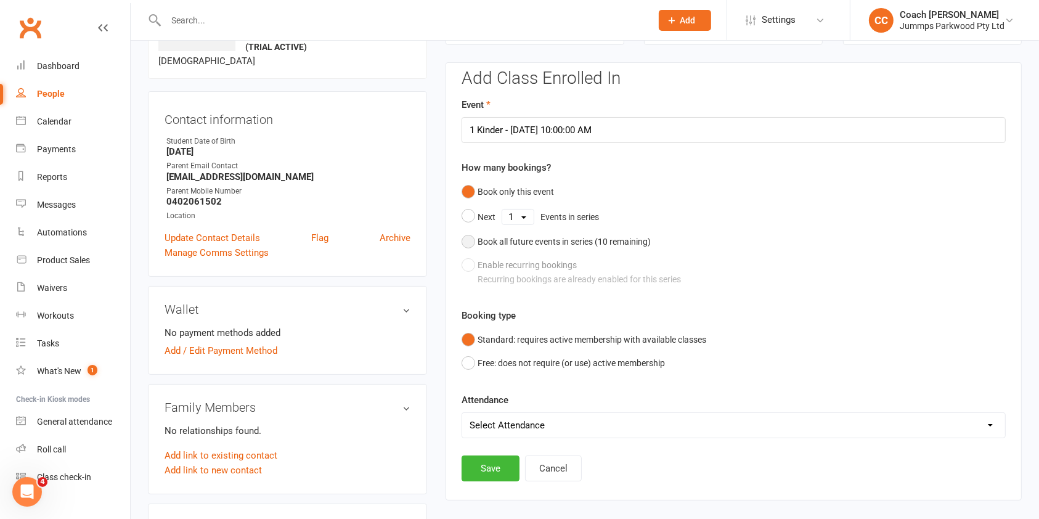
click at [472, 237] on button "Book all future events in series ( 10 remaining)" at bounding box center [556, 241] width 189 height 23
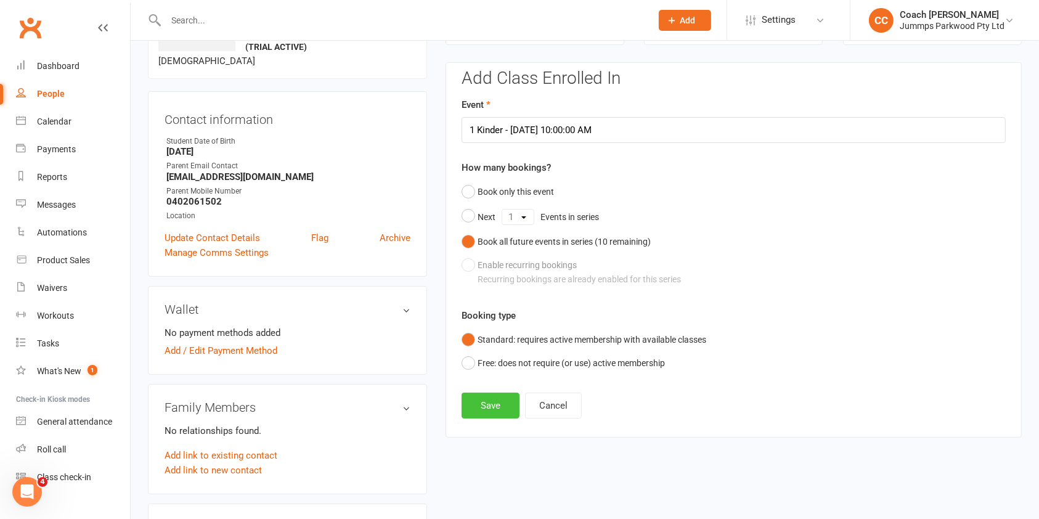
click at [494, 402] on button "Save" at bounding box center [491, 406] width 58 height 26
